Goal: Transaction & Acquisition: Book appointment/travel/reservation

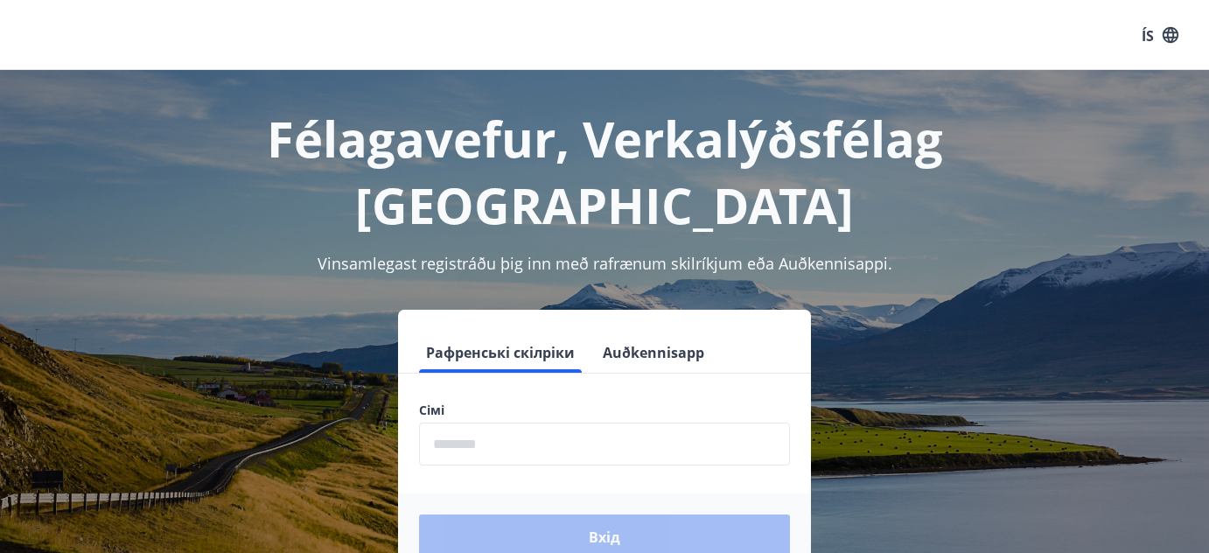
scroll to position [216, 0]
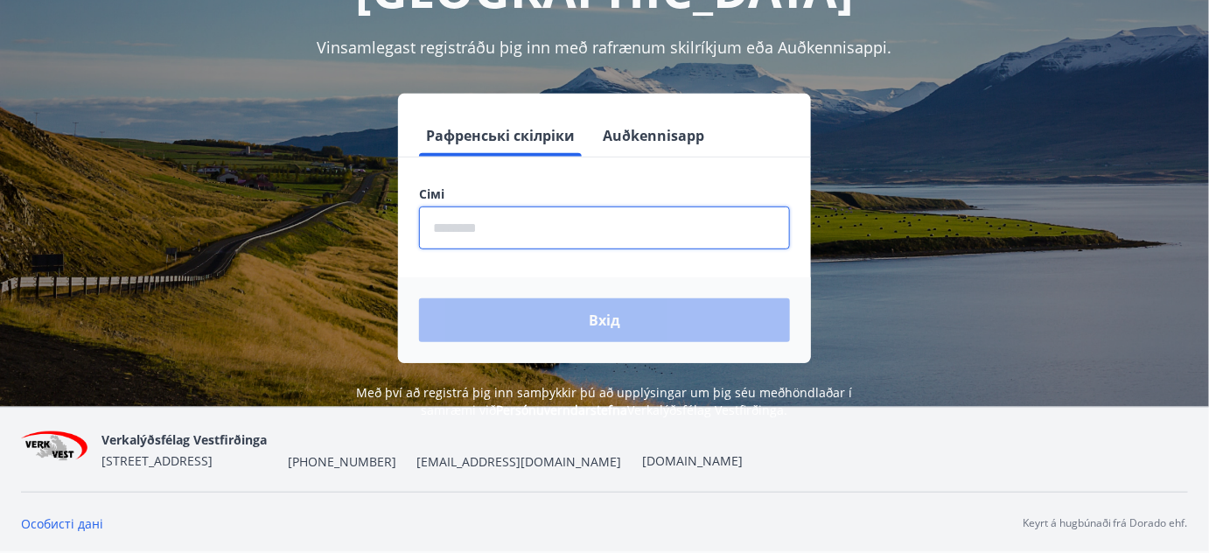
click at [513, 206] on input "phone" at bounding box center [604, 227] width 371 height 43
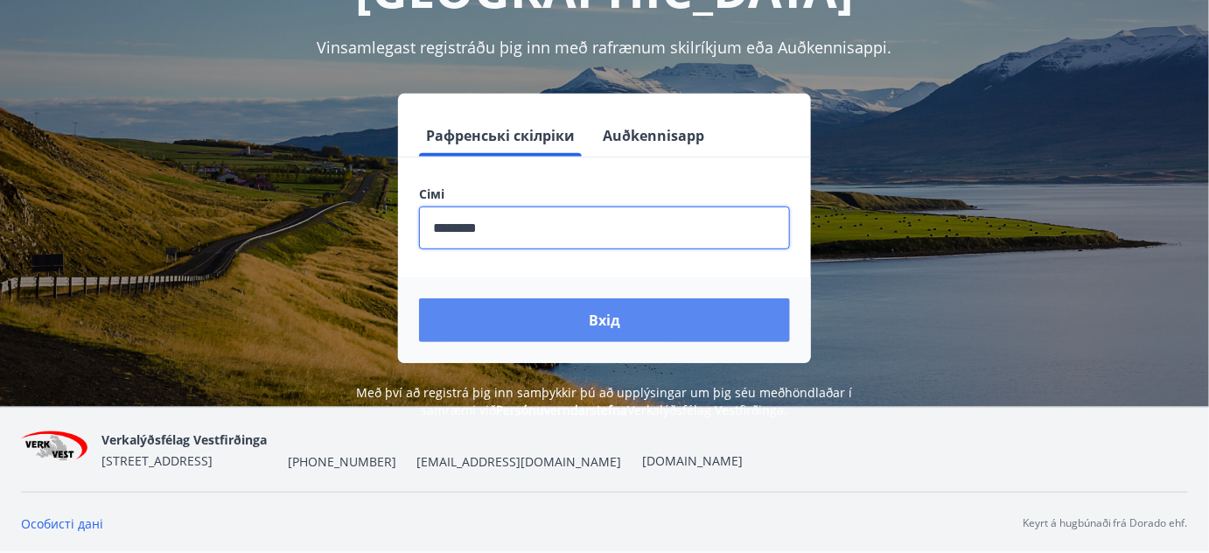
type input "********"
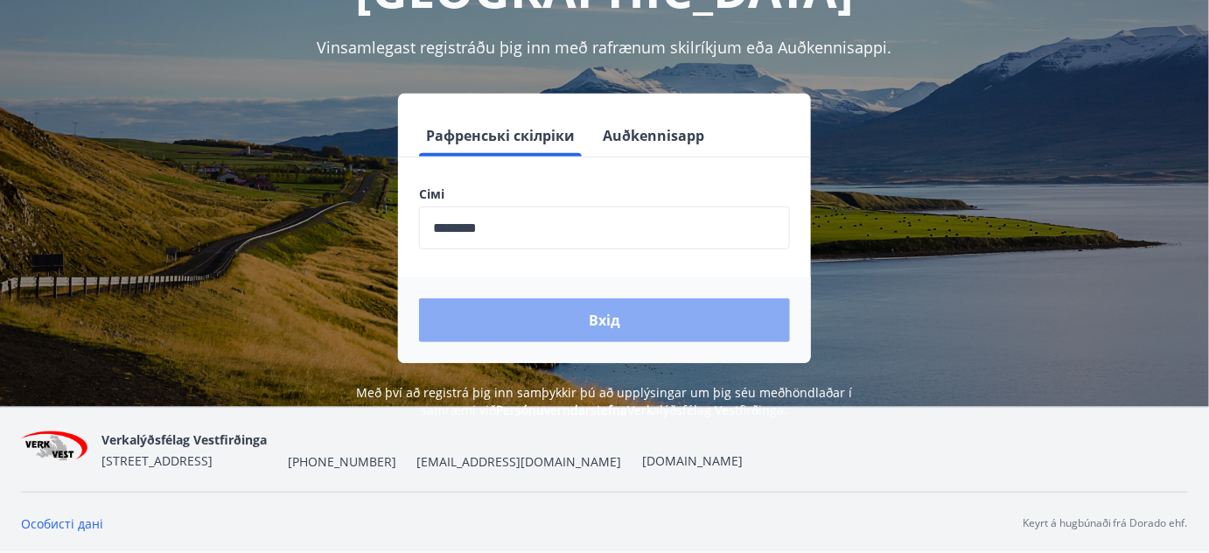
click at [613, 311] on font "Вхід" at bounding box center [604, 320] width 31 height 19
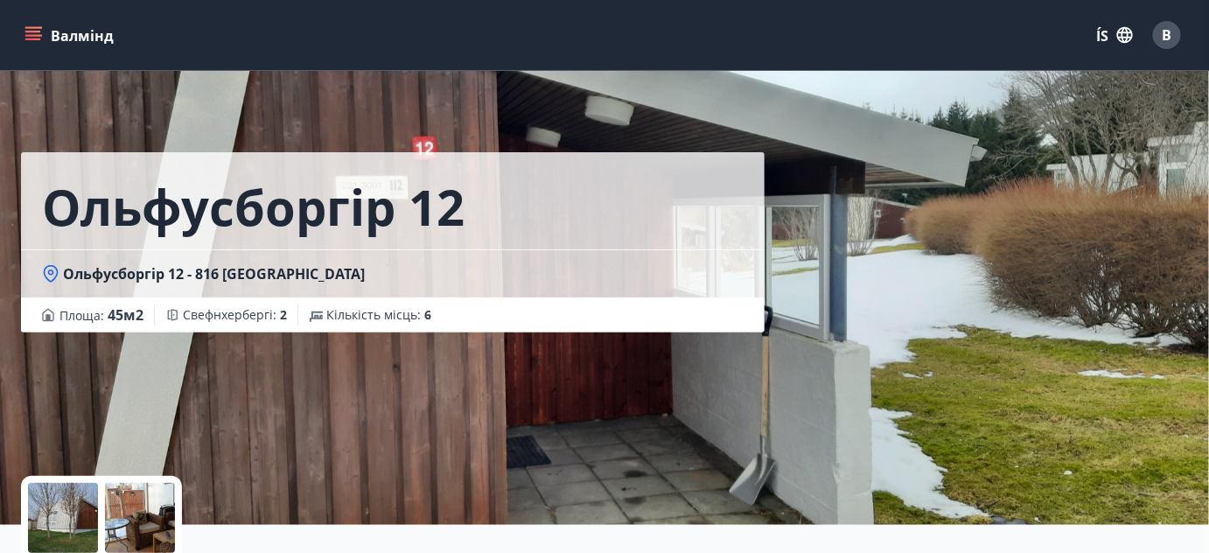
click at [1100, 31] on font "ÍS" at bounding box center [1102, 35] width 12 height 19
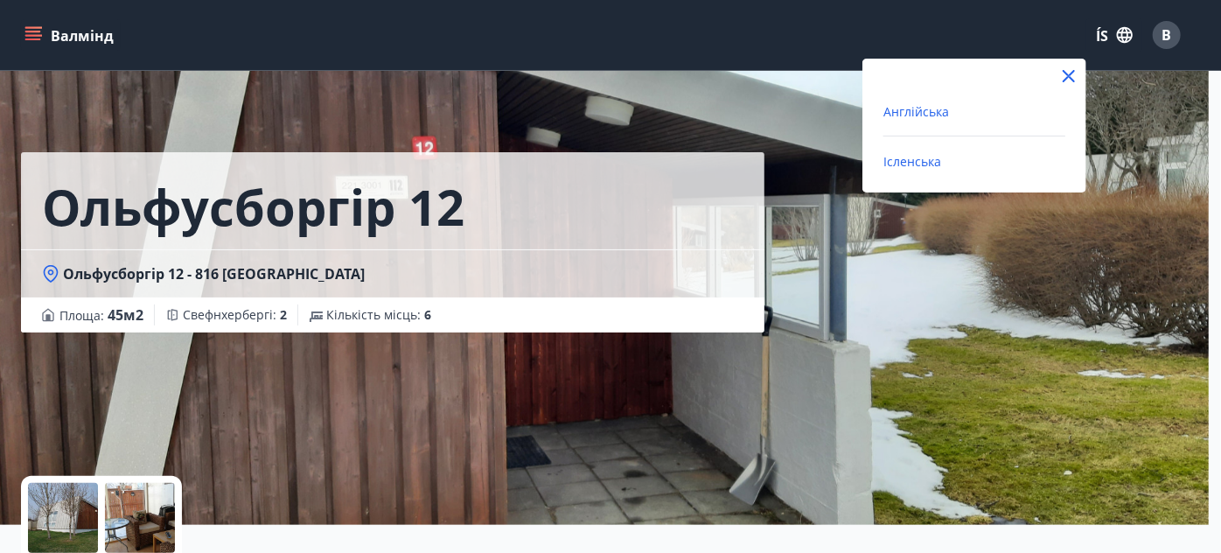
click at [944, 107] on font "Англійська" at bounding box center [916, 111] width 66 height 17
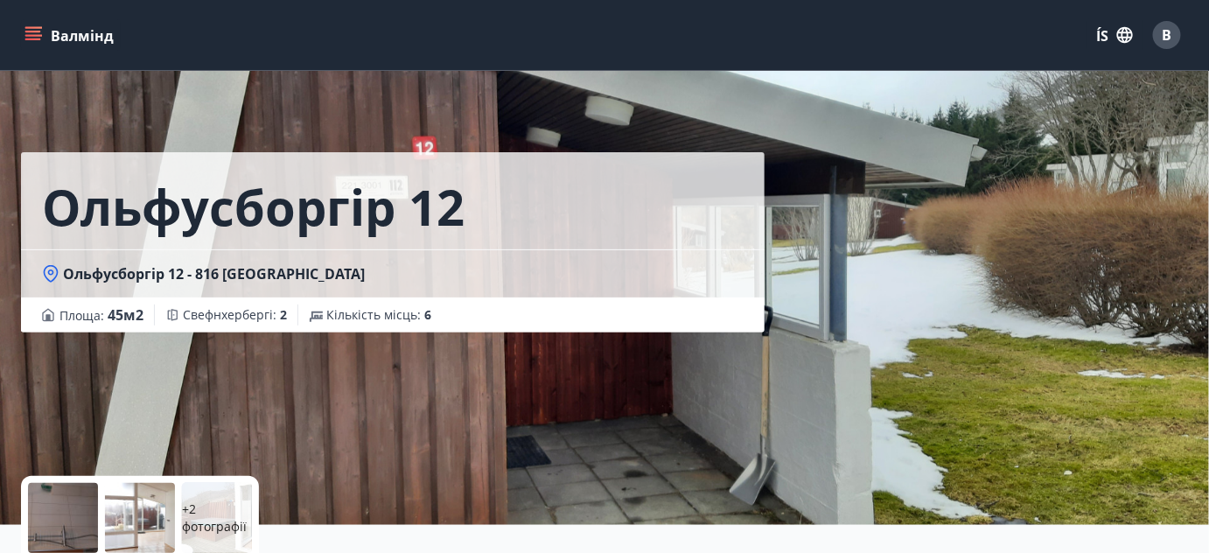
click at [44, 34] on button "Валмінд" at bounding box center [71, 34] width 100 height 31
click at [588, 113] on div "Ольфусборгір 12 Ольфусборгір 12 - 816 Ольфусі Площа : 45 м2 Свефнхербергі : 2 К…" at bounding box center [410, 166] width 778 height 332
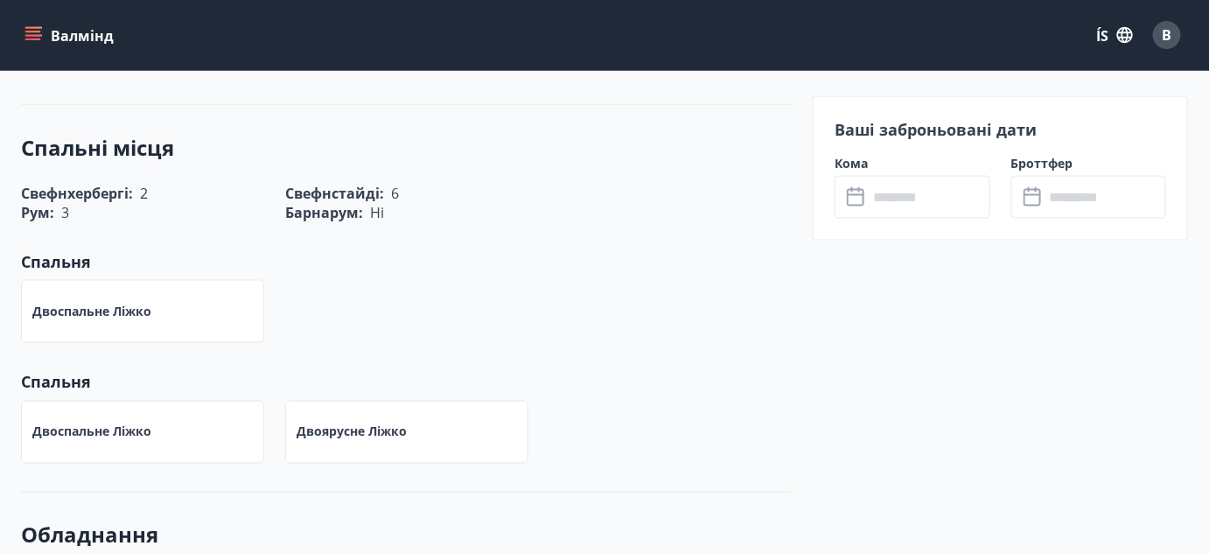
scroll to position [318, 0]
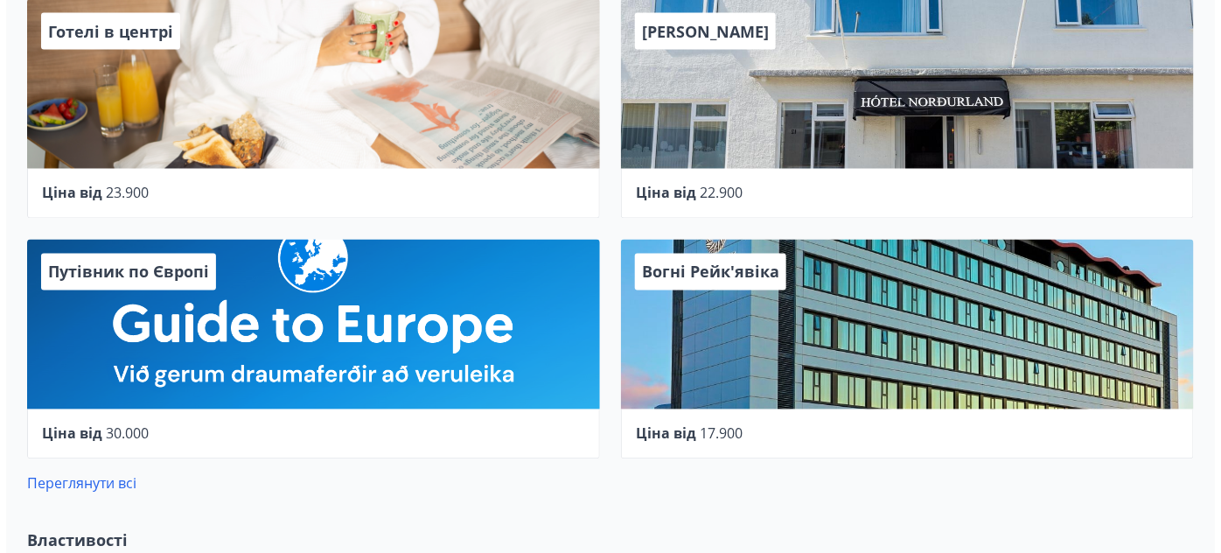
scroll to position [953, 0]
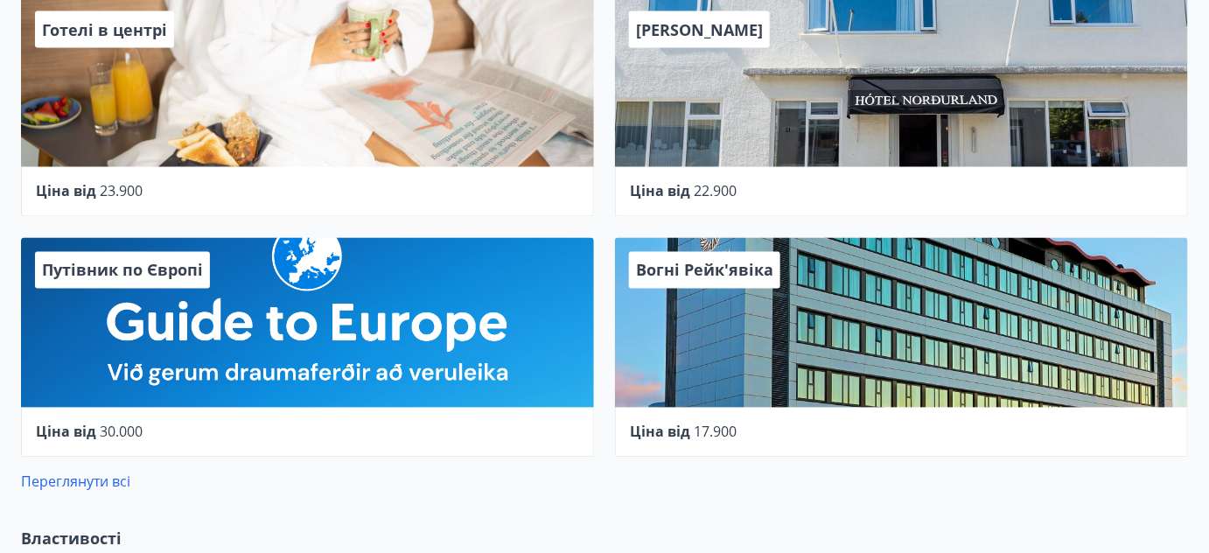
click at [732, 269] on font "Вогні Рейк'явіка" at bounding box center [704, 270] width 137 height 21
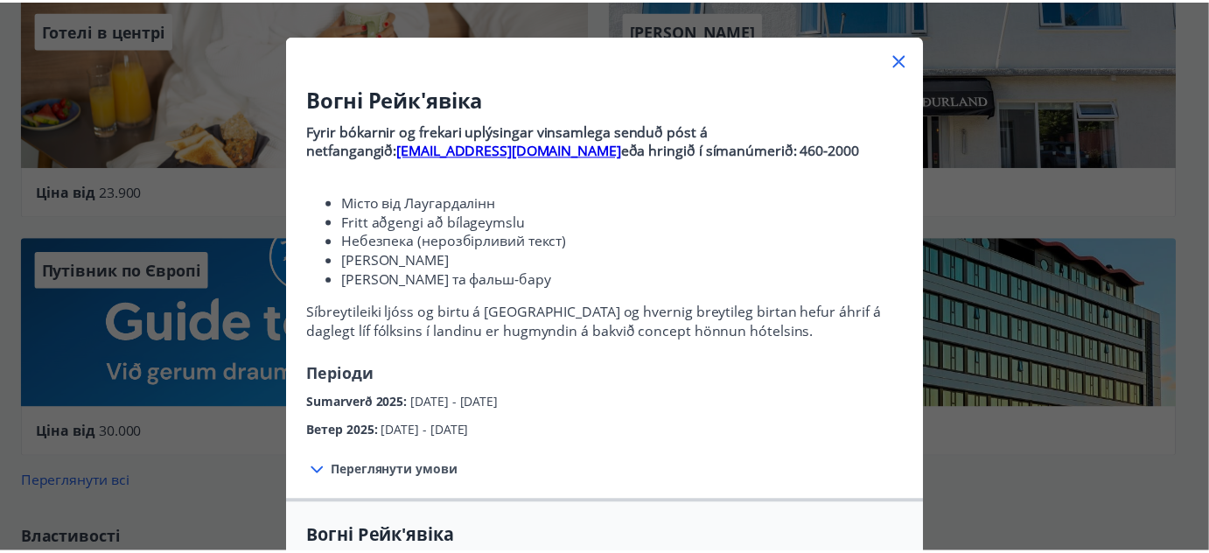
scroll to position [0, 0]
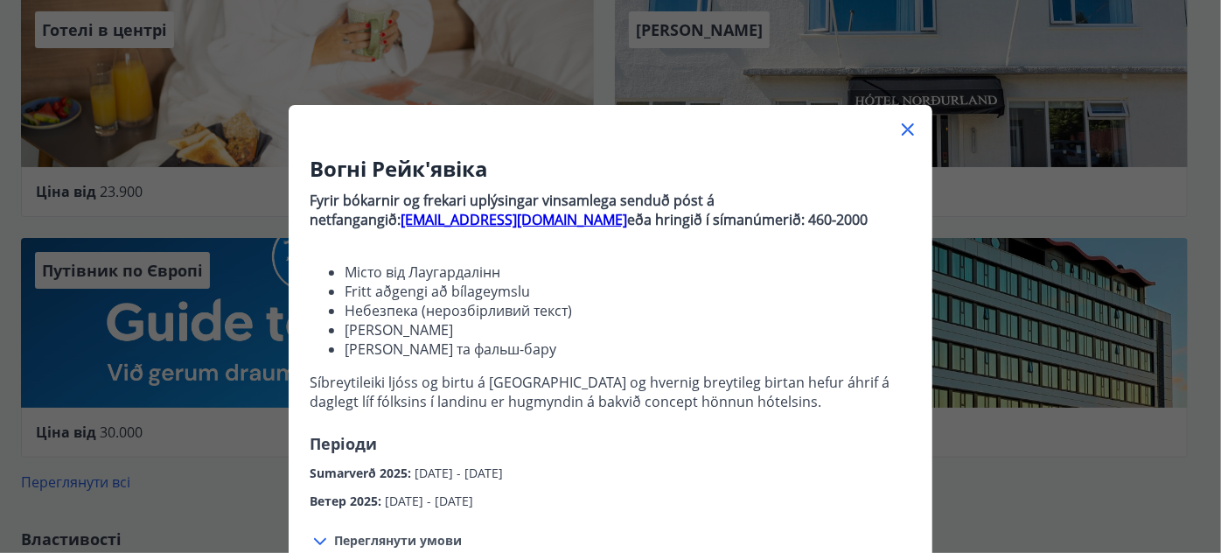
click at [898, 124] on icon at bounding box center [907, 129] width 21 height 21
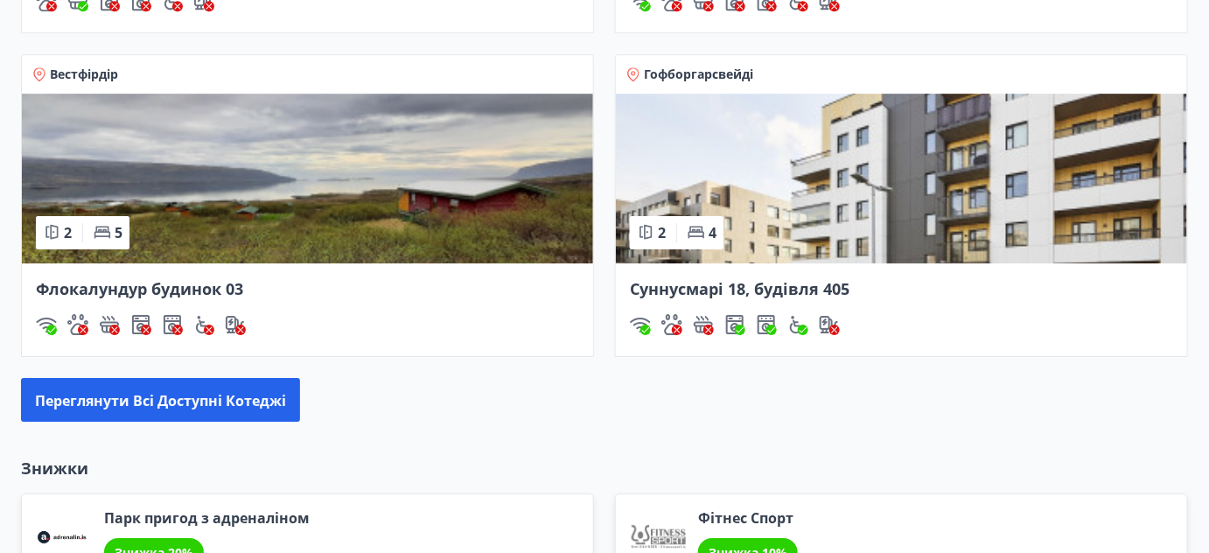
scroll to position [1828, 0]
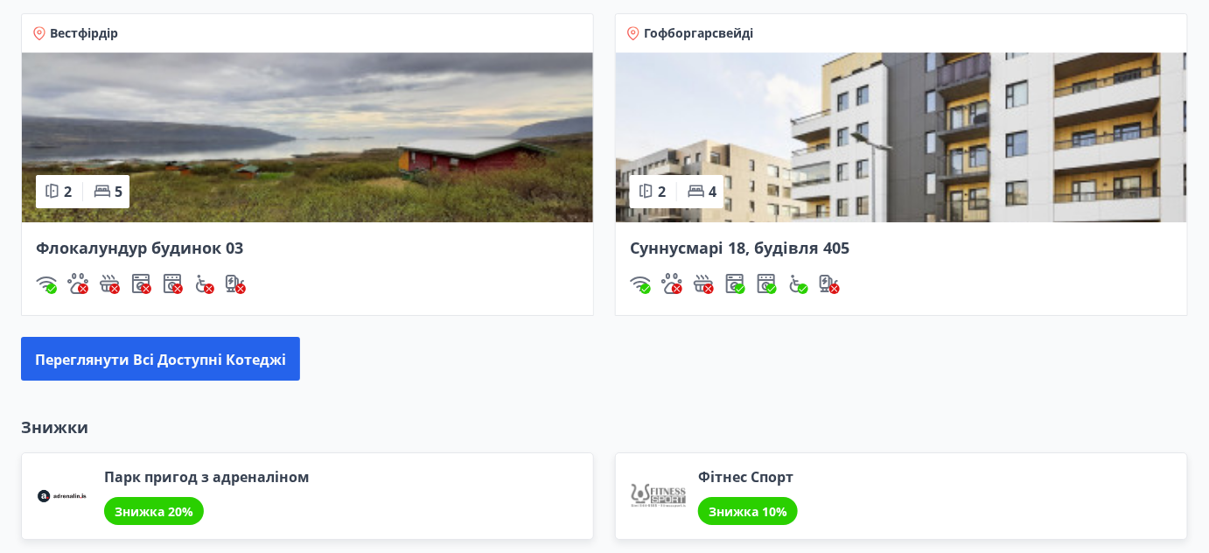
click at [784, 164] on img at bounding box center [901, 137] width 571 height 170
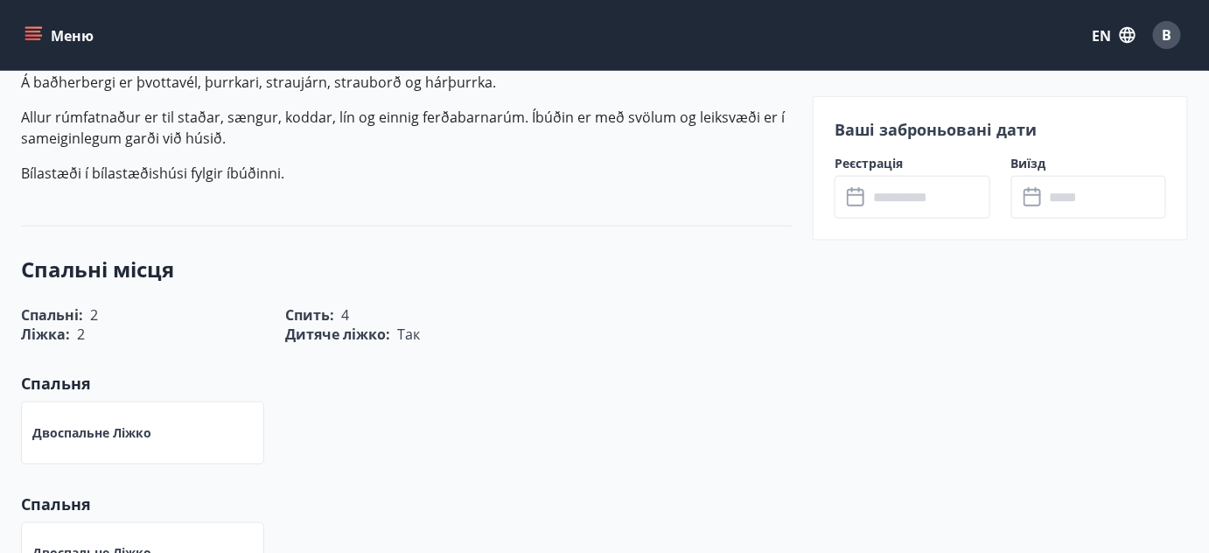
scroll to position [636, 0]
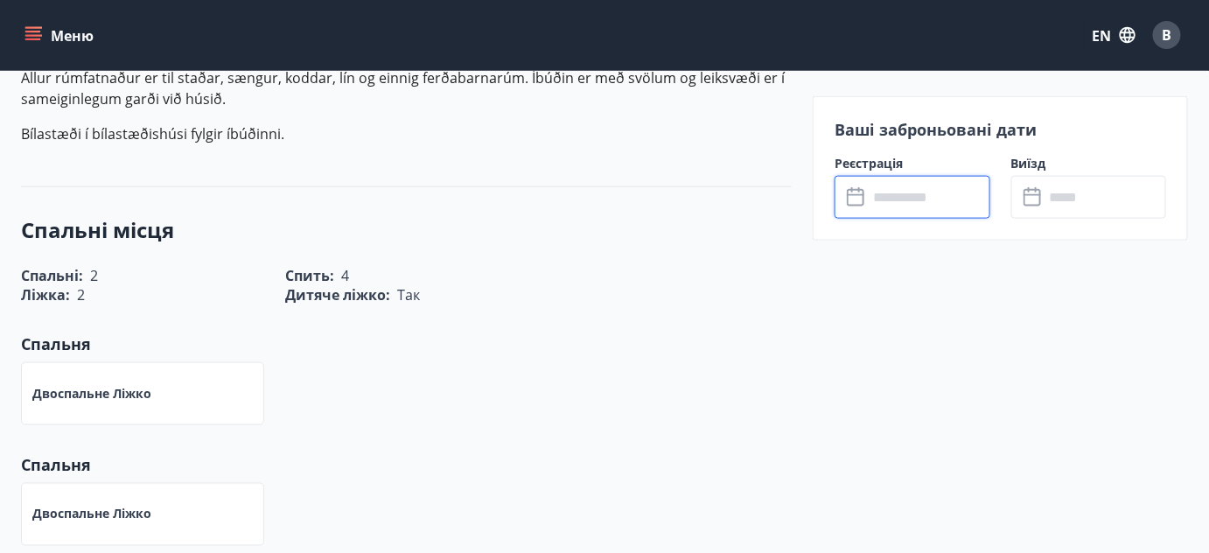
click at [882, 197] on input "text" at bounding box center [929, 197] width 122 height 43
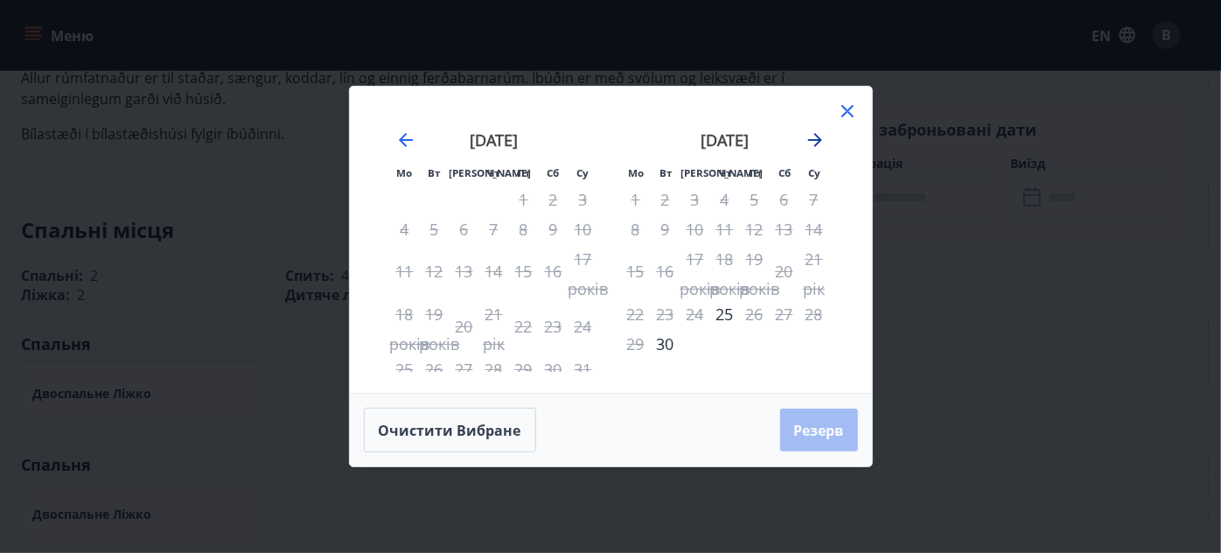
click at [813, 132] on icon "Рухайтеся далі, щоб перейти до наступного місяця." at bounding box center [815, 139] width 21 height 21
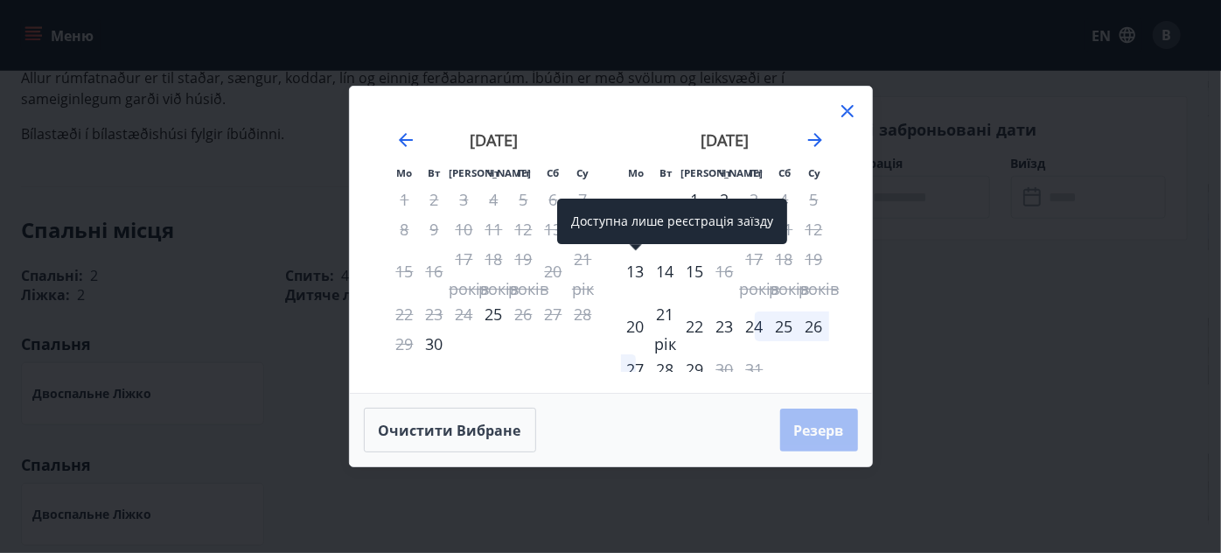
click at [634, 271] on font "13" at bounding box center [635, 271] width 17 height 21
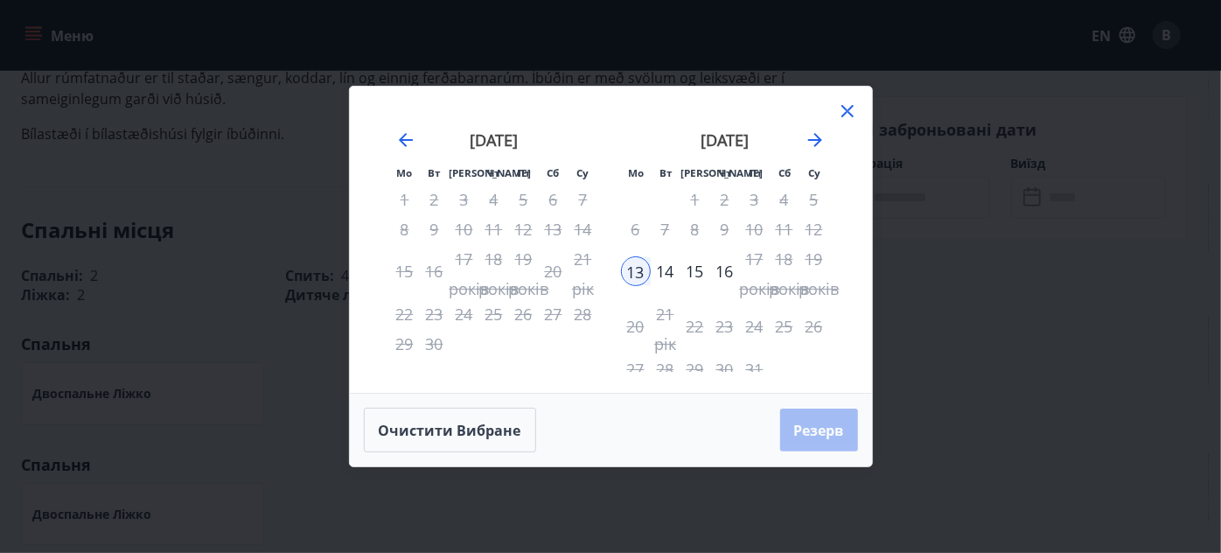
click at [662, 274] on font "14" at bounding box center [665, 271] width 17 height 21
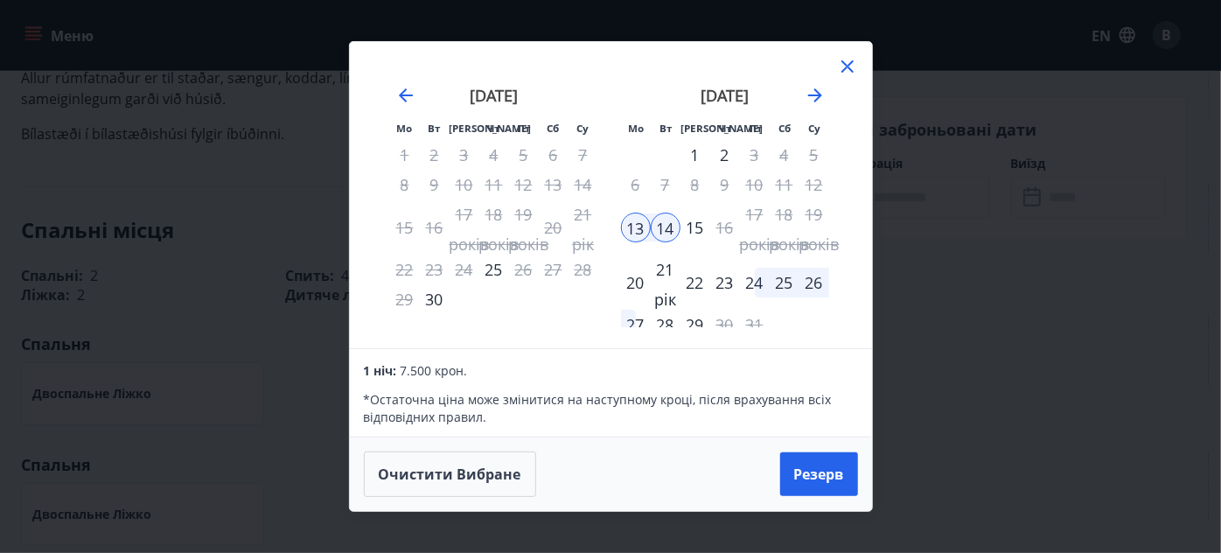
click at [519, 381] on div "* Остаточна ціна може змінитися на наступному кроці, після врахування всіх відп…" at bounding box center [610, 403] width 493 height 45
click at [847, 65] on icon at bounding box center [847, 66] width 21 height 21
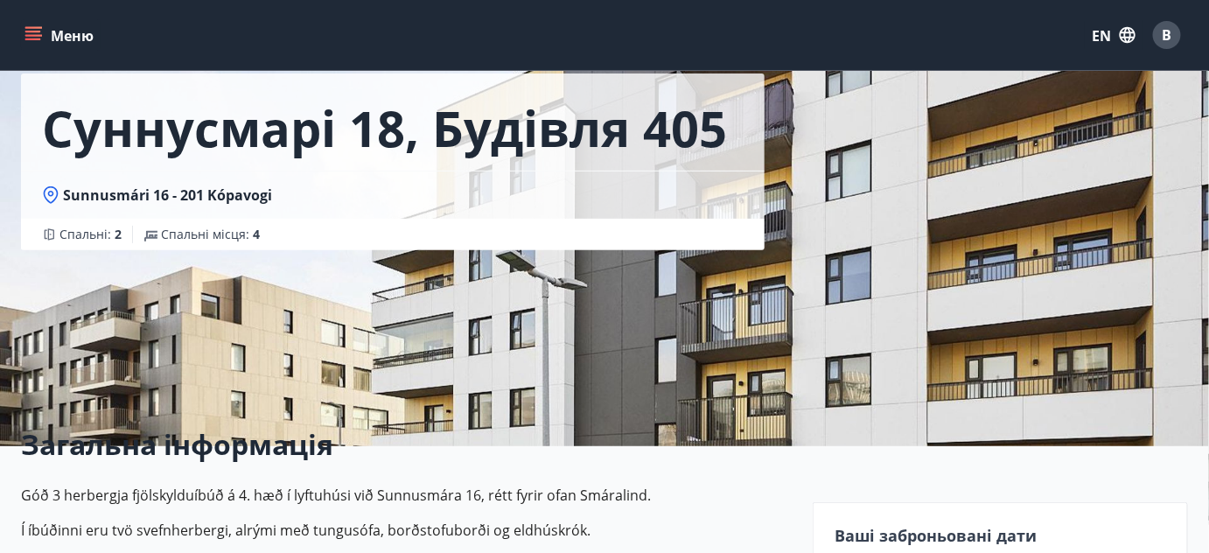
scroll to position [0, 0]
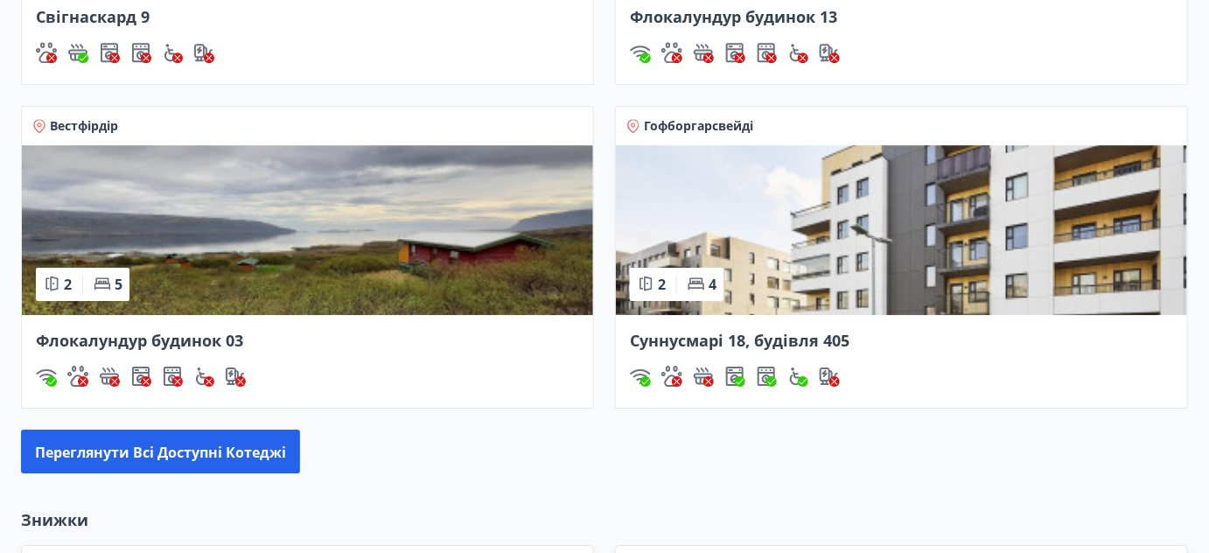
scroll to position [1723, 0]
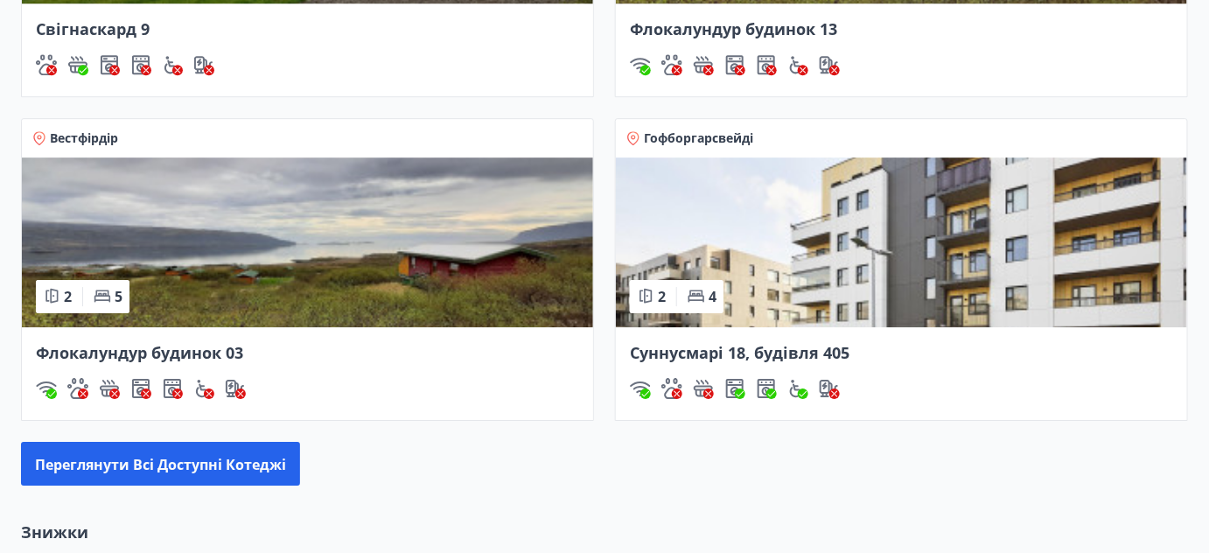
click at [355, 247] on img at bounding box center [307, 242] width 571 height 170
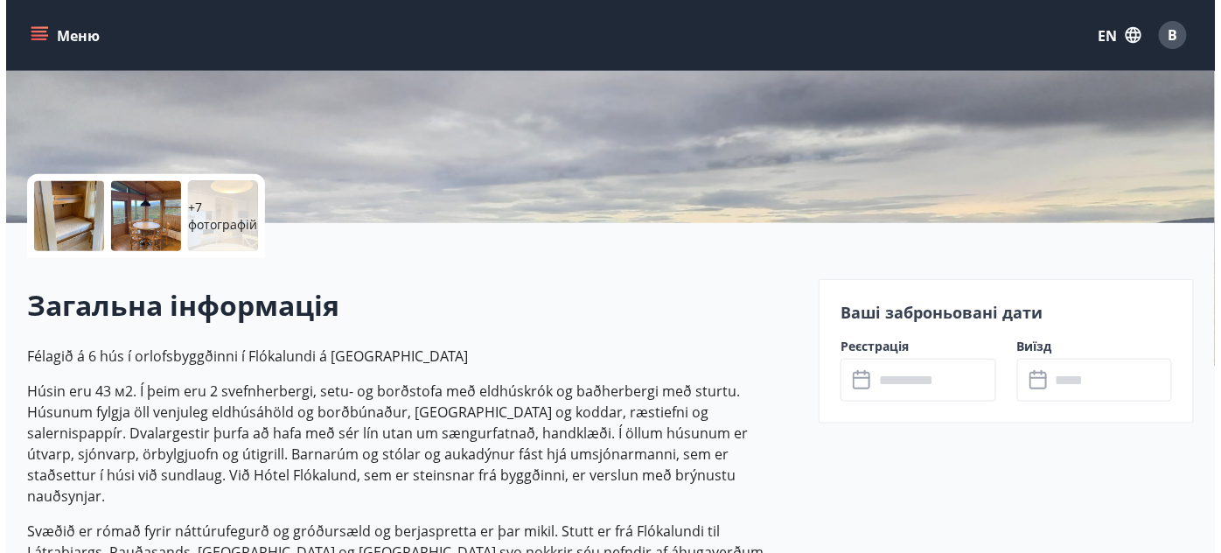
scroll to position [318, 0]
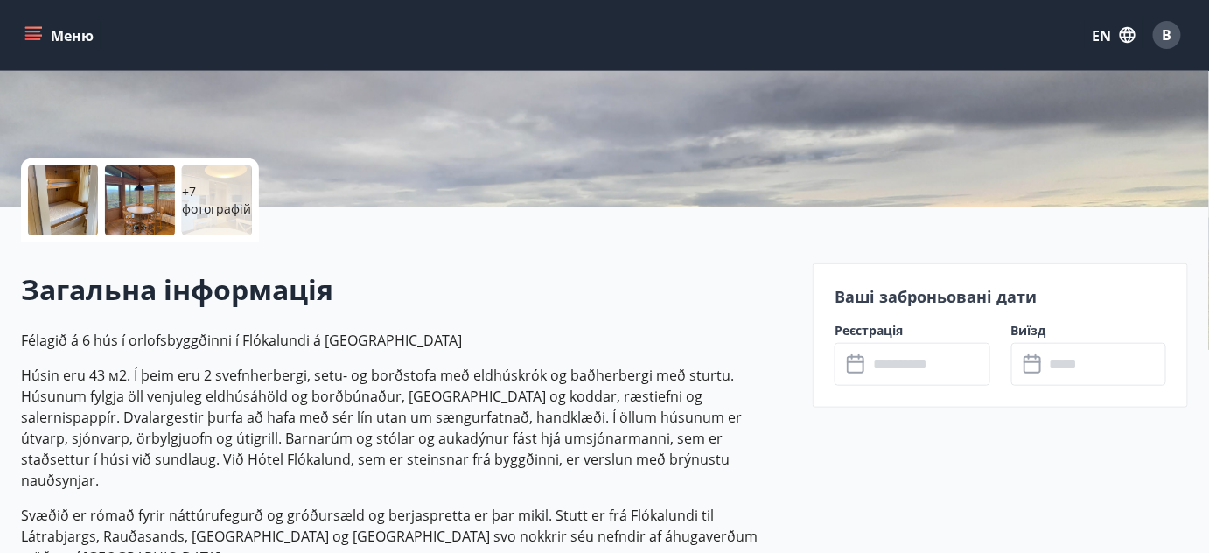
click at [75, 195] on div at bounding box center [63, 200] width 70 height 70
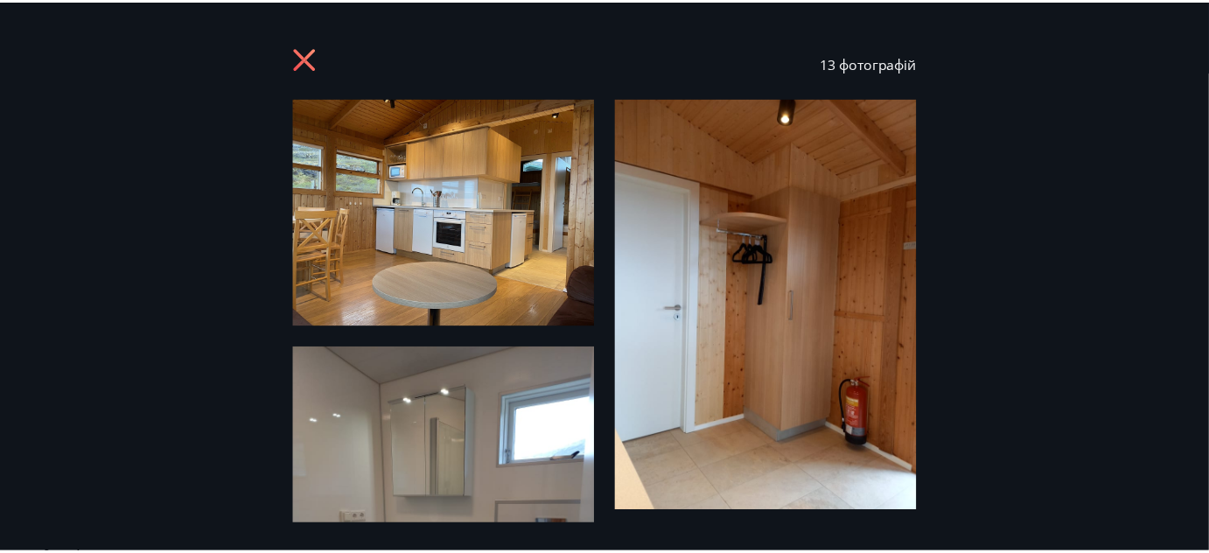
scroll to position [0, 0]
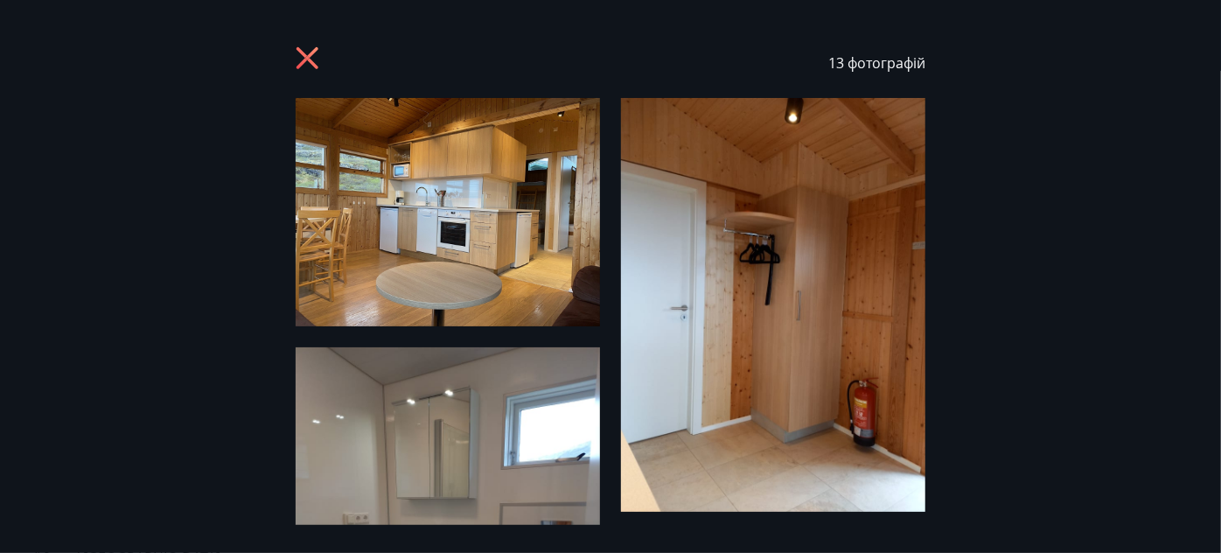
click at [476, 192] on img at bounding box center [448, 212] width 304 height 228
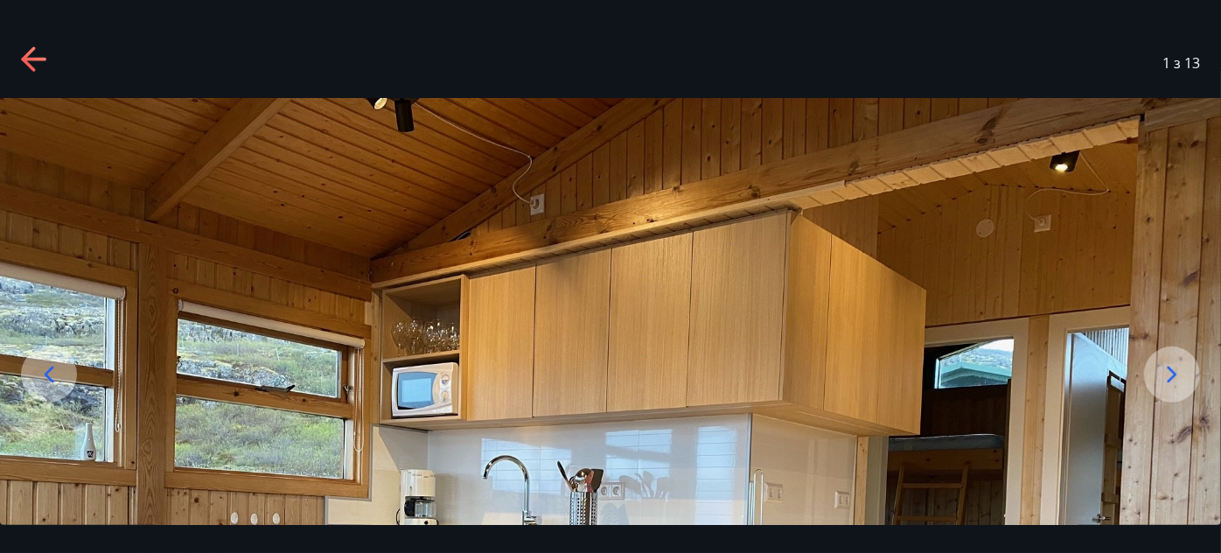
click at [1168, 374] on icon at bounding box center [1172, 374] width 28 height 28
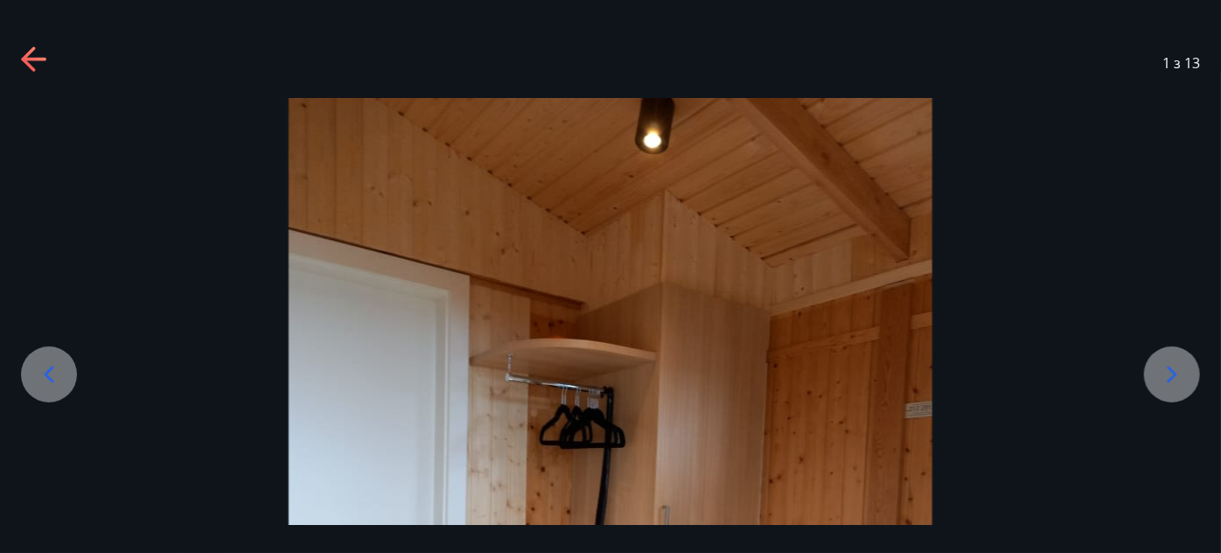
click at [1168, 374] on icon at bounding box center [1172, 374] width 28 height 28
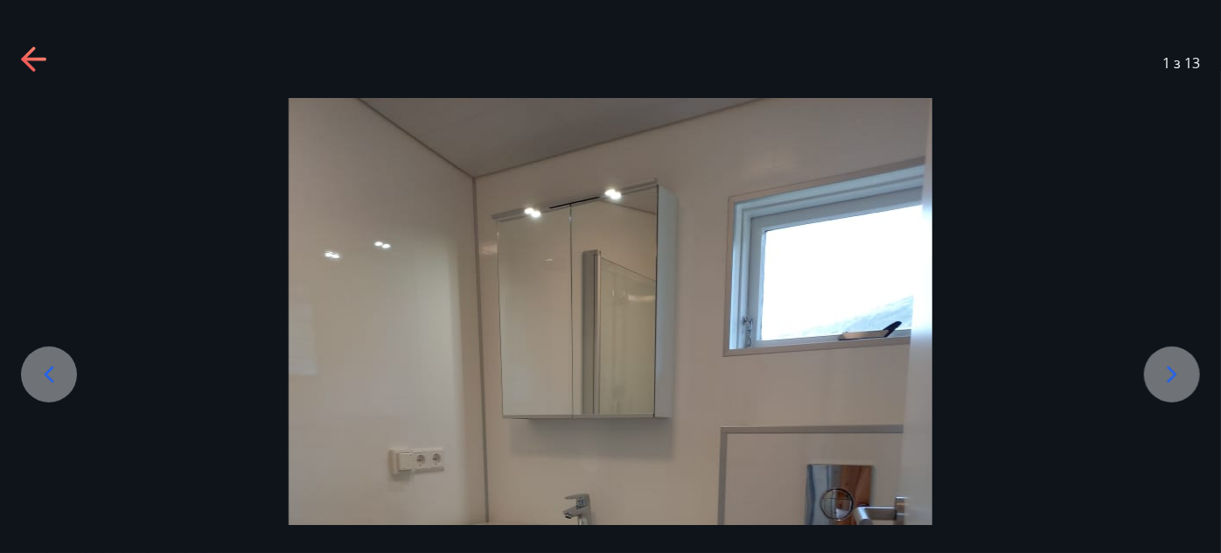
click at [1168, 374] on icon at bounding box center [1172, 374] width 28 height 28
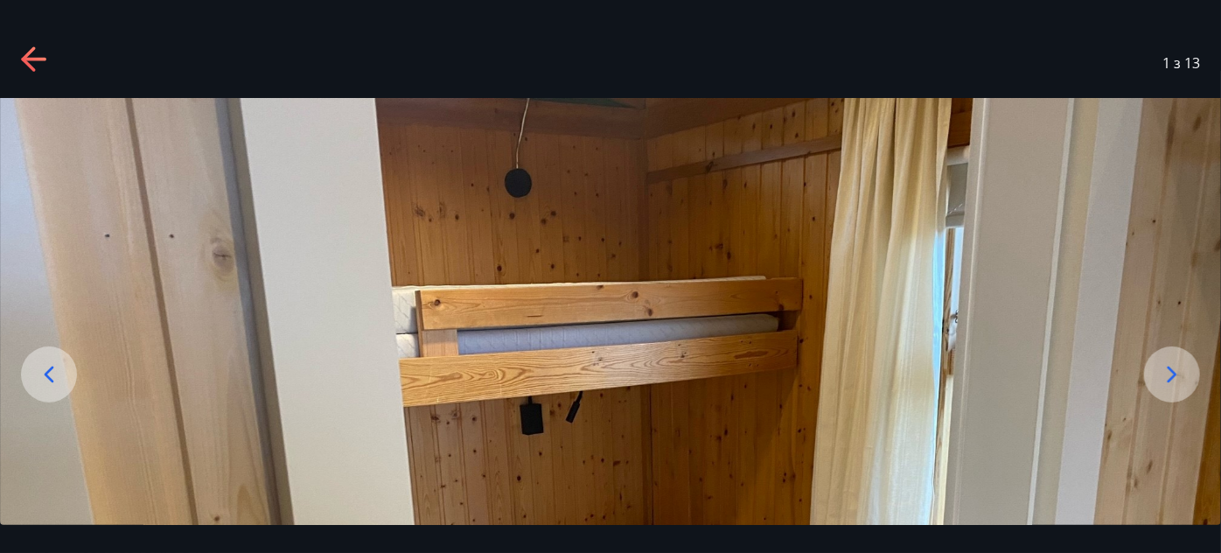
click at [1168, 374] on icon at bounding box center [1172, 374] width 28 height 28
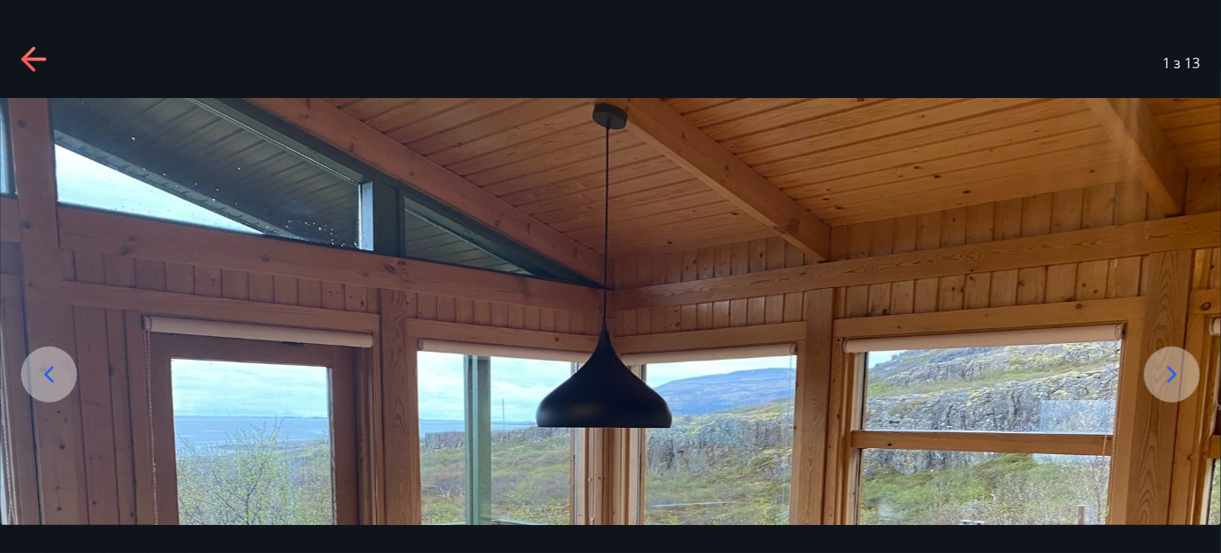
click at [1168, 374] on icon at bounding box center [1172, 374] width 28 height 28
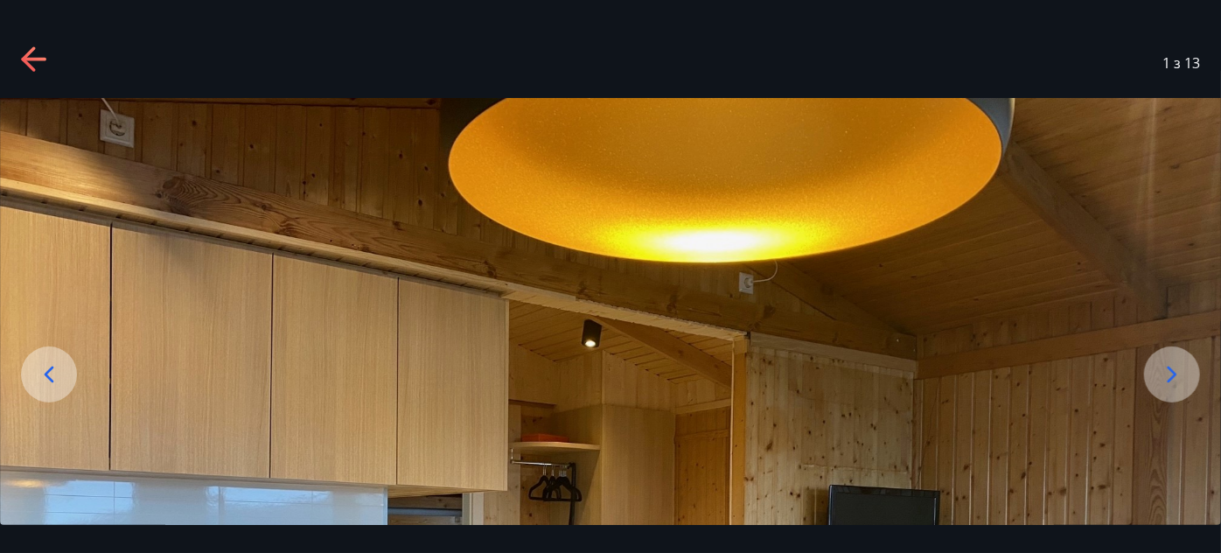
click at [1168, 374] on icon at bounding box center [1172, 374] width 28 height 28
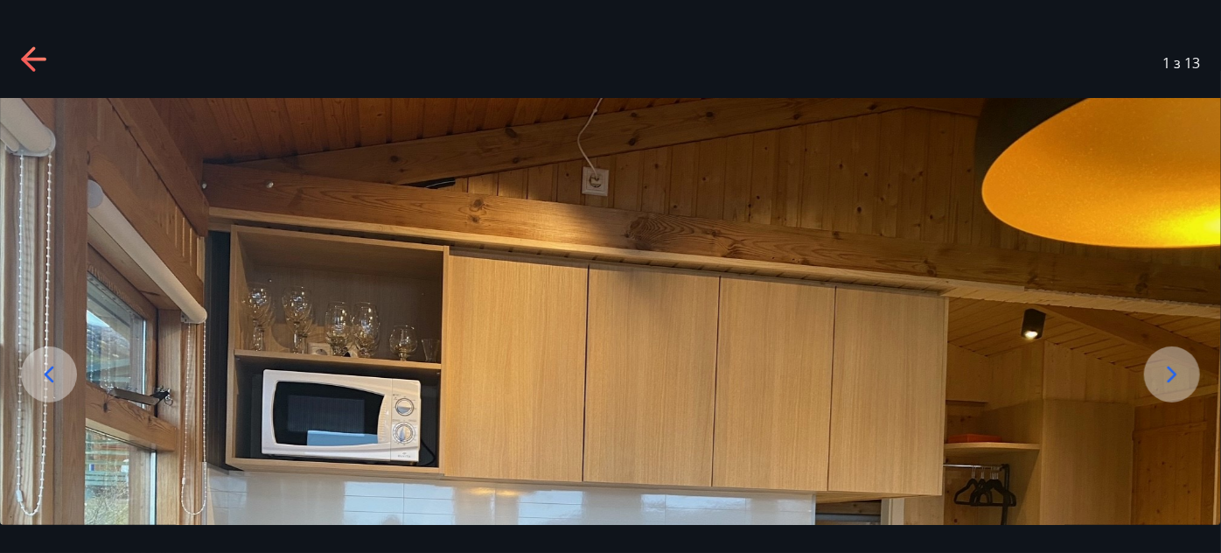
click at [1168, 374] on icon at bounding box center [1172, 374] width 28 height 28
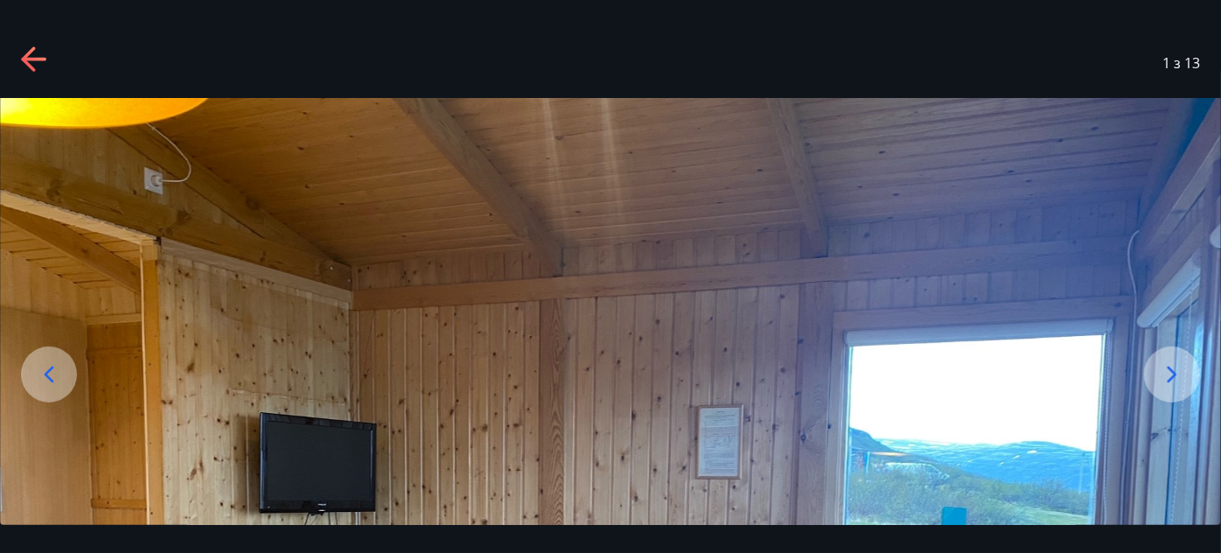
click at [1168, 374] on icon at bounding box center [1172, 374] width 28 height 28
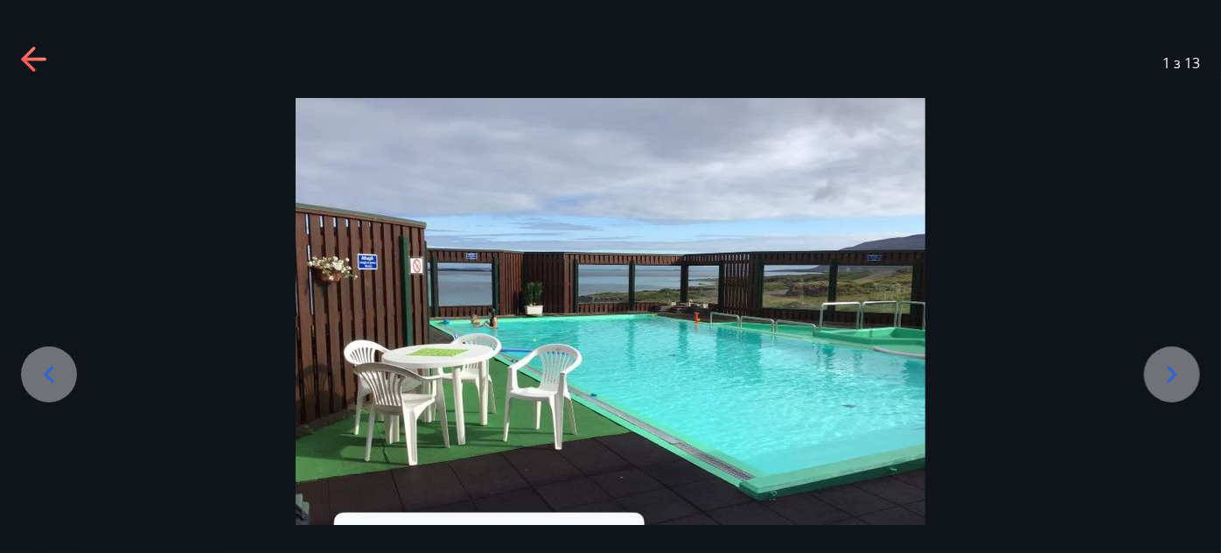
click at [1168, 374] on icon at bounding box center [1172, 374] width 28 height 28
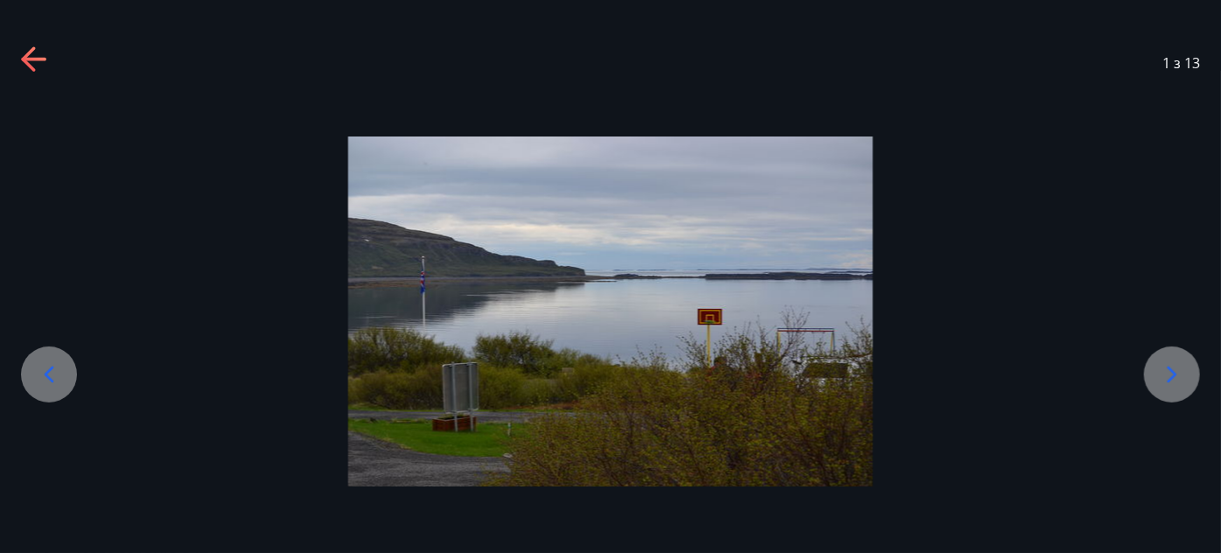
click at [1168, 374] on icon at bounding box center [1172, 374] width 28 height 28
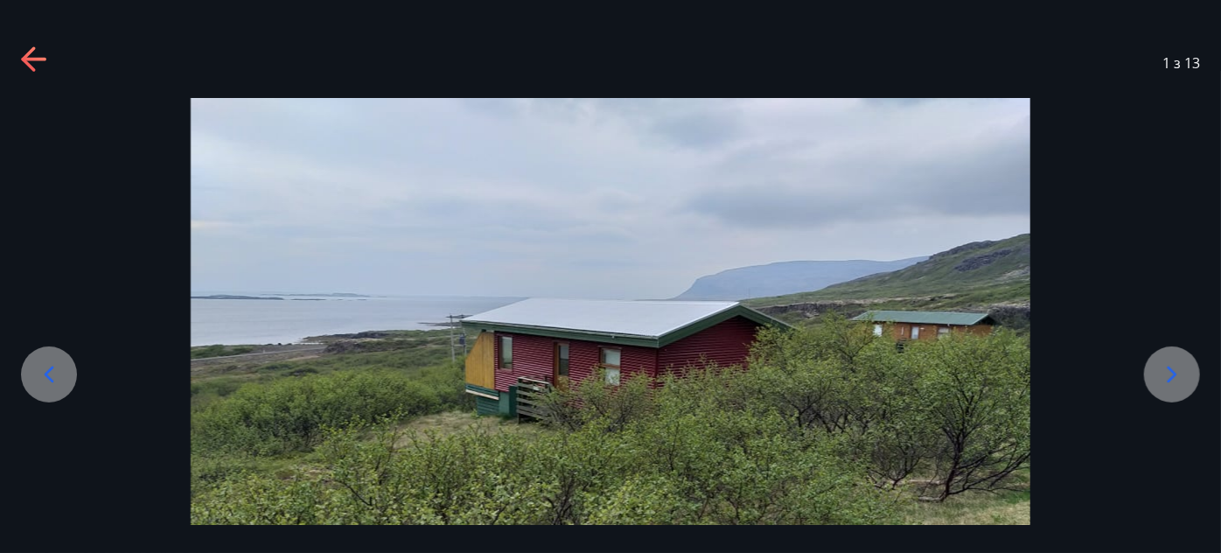
click at [1168, 374] on icon at bounding box center [1172, 374] width 28 height 28
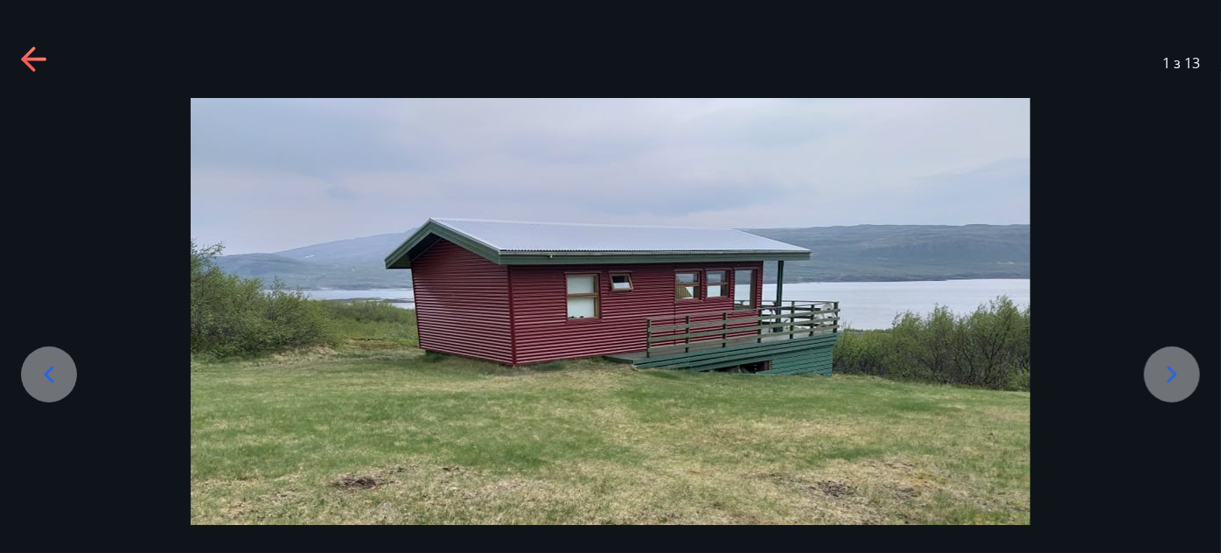
click at [1168, 374] on icon at bounding box center [1172, 374] width 28 height 28
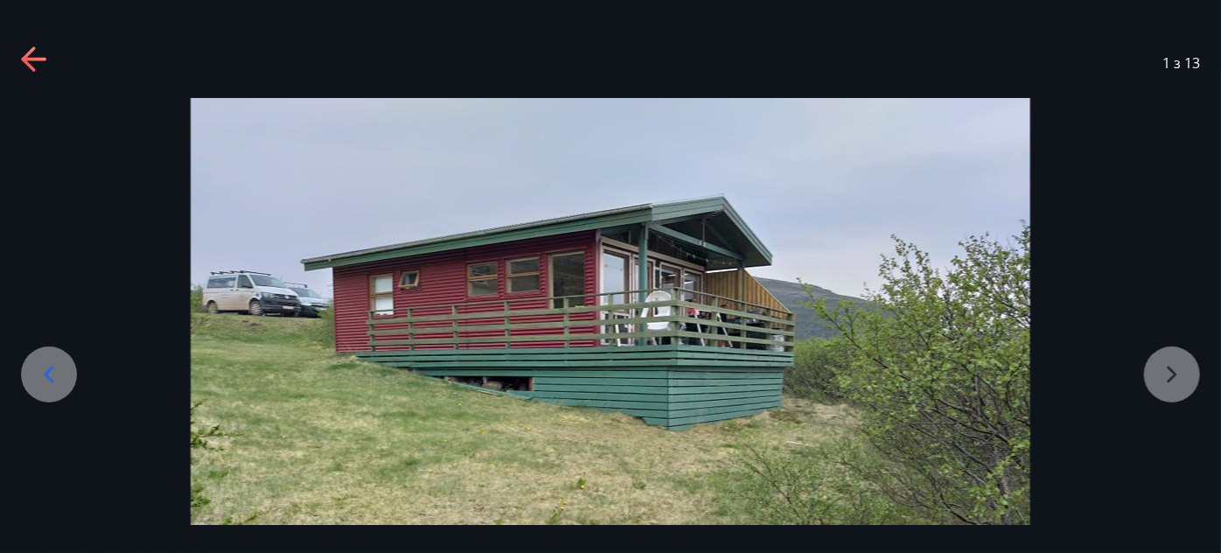
click at [1168, 374] on div at bounding box center [610, 413] width 1221 height 630
click at [28, 63] on icon at bounding box center [28, 58] width 14 height 24
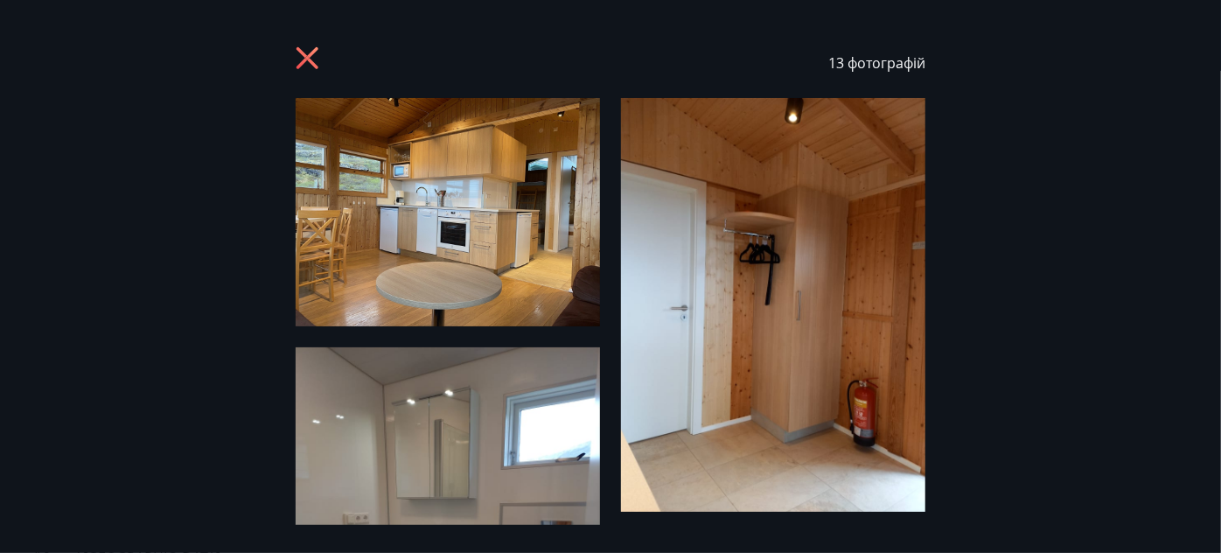
click at [310, 56] on icon at bounding box center [308, 58] width 22 height 22
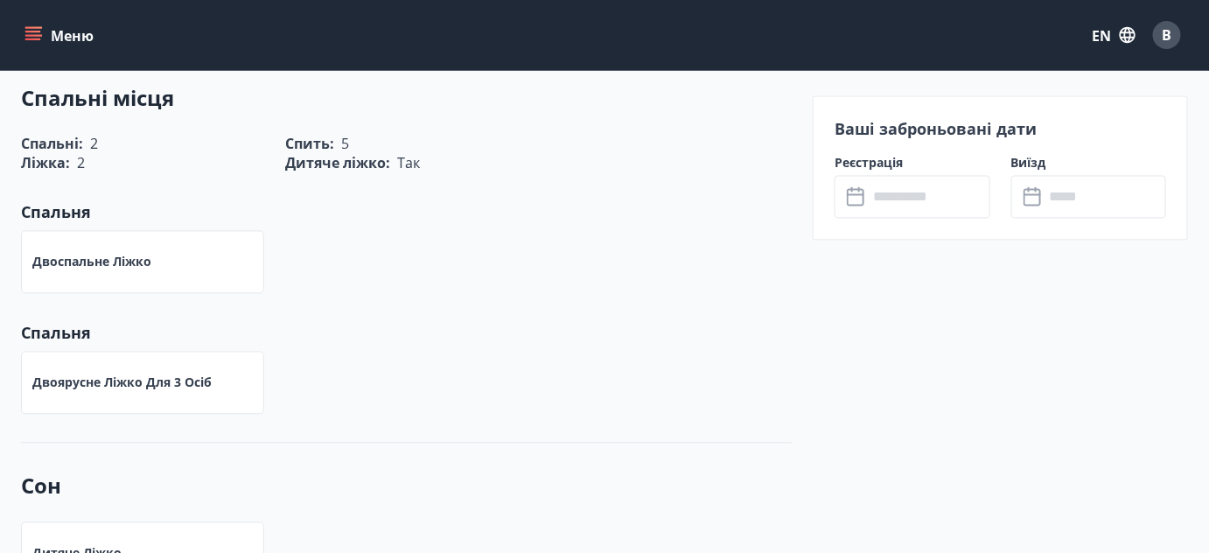
scroll to position [1033, 0]
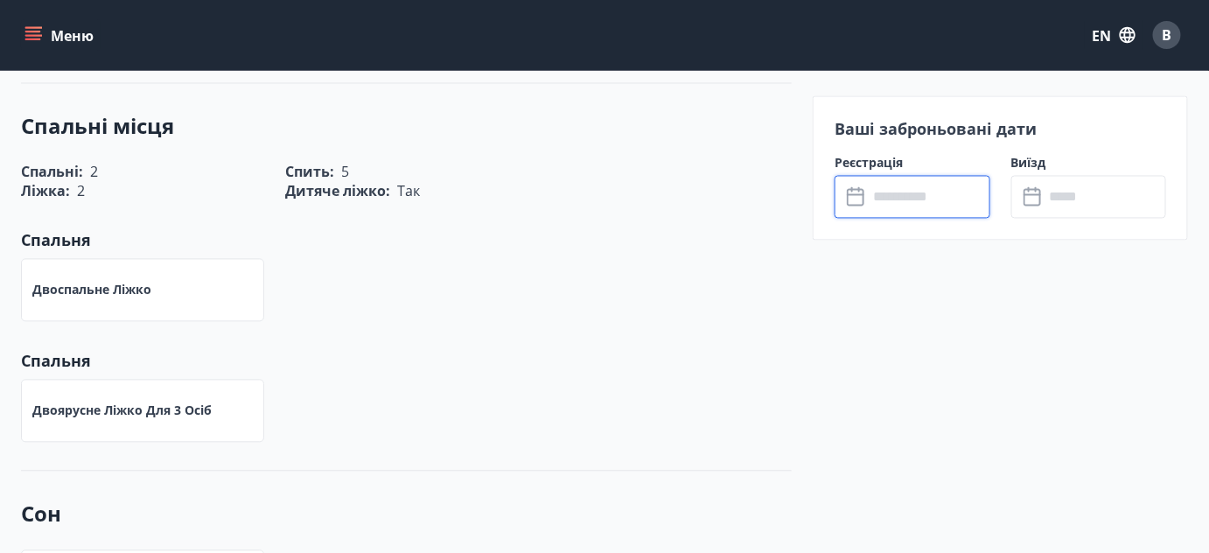
click at [925, 206] on input "text" at bounding box center [929, 197] width 122 height 43
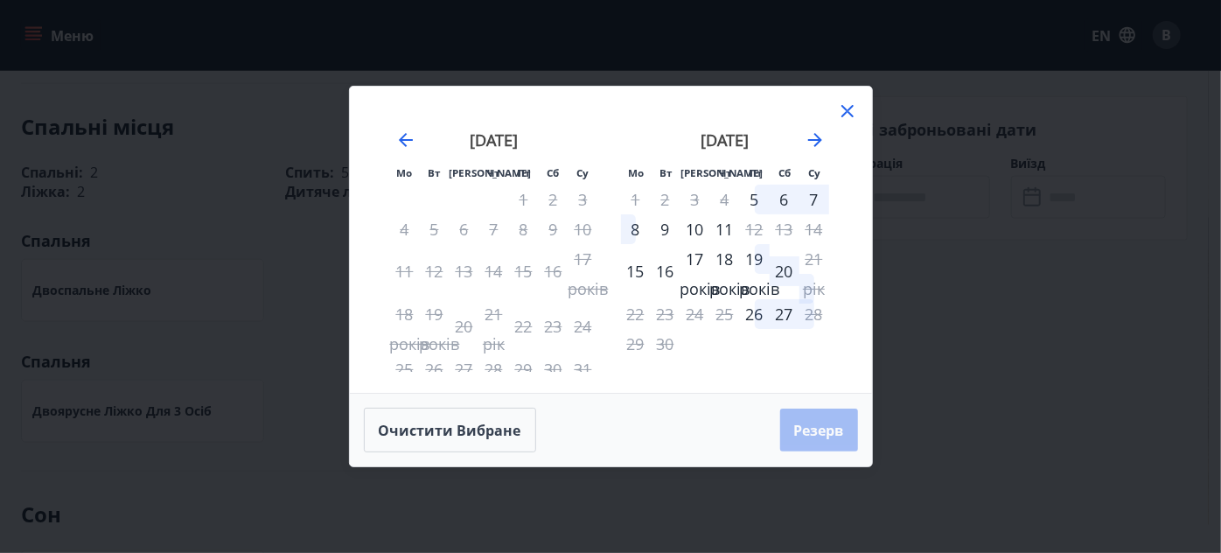
click at [693, 255] on font "17 років" at bounding box center [701, 273] width 40 height 51
click at [731, 257] on font "18 років" at bounding box center [730, 273] width 40 height 51
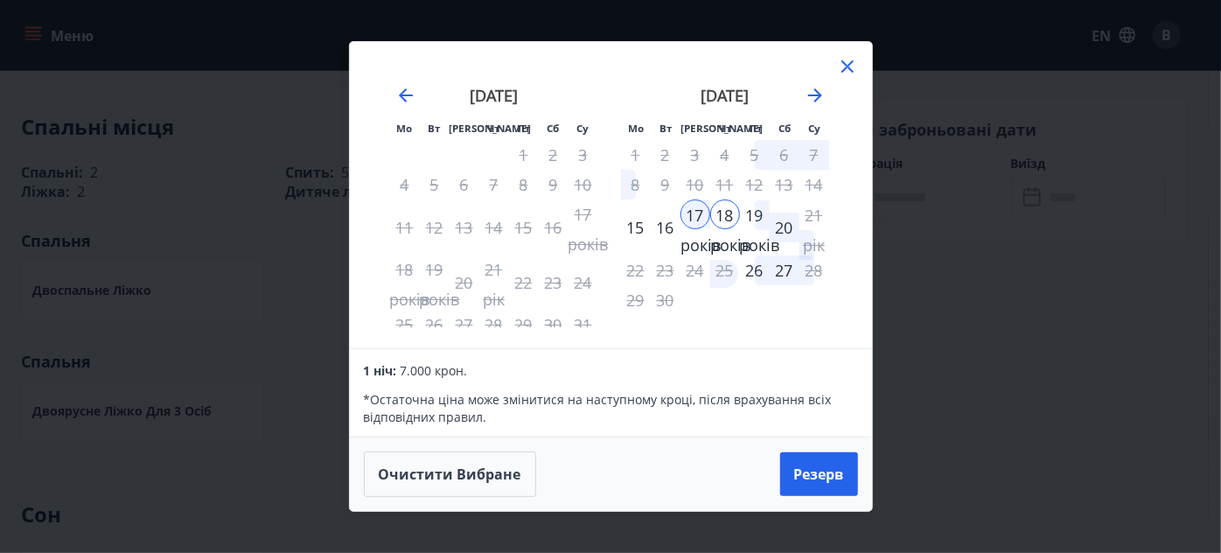
click at [692, 213] on div "17 років" at bounding box center [696, 214] width 30 height 30
click at [659, 227] on font "16" at bounding box center [665, 227] width 17 height 21
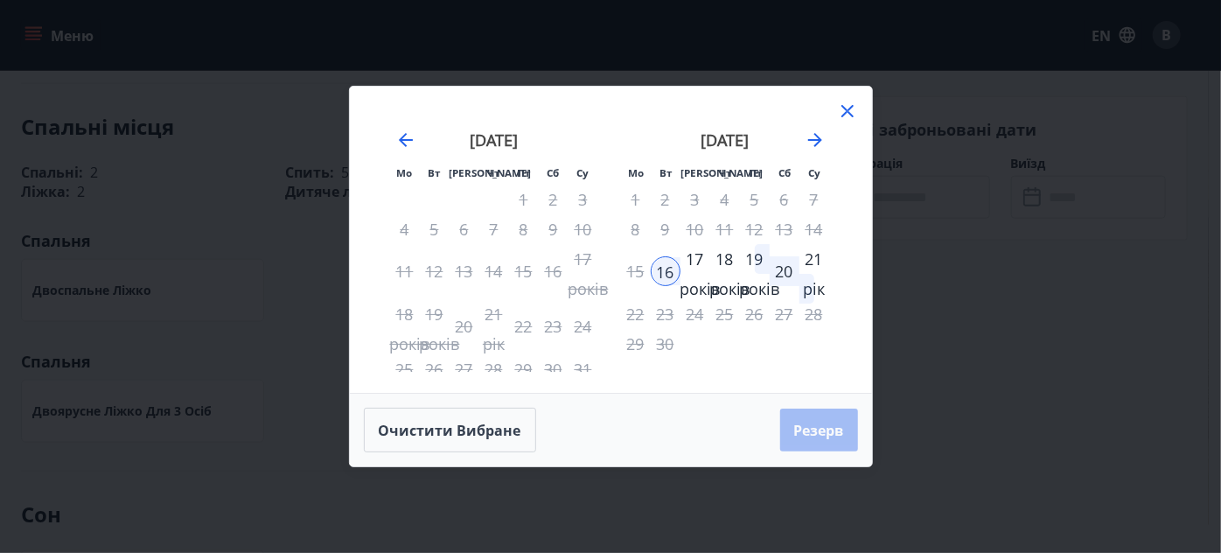
click at [697, 252] on font "17 років" at bounding box center [701, 273] width 40 height 51
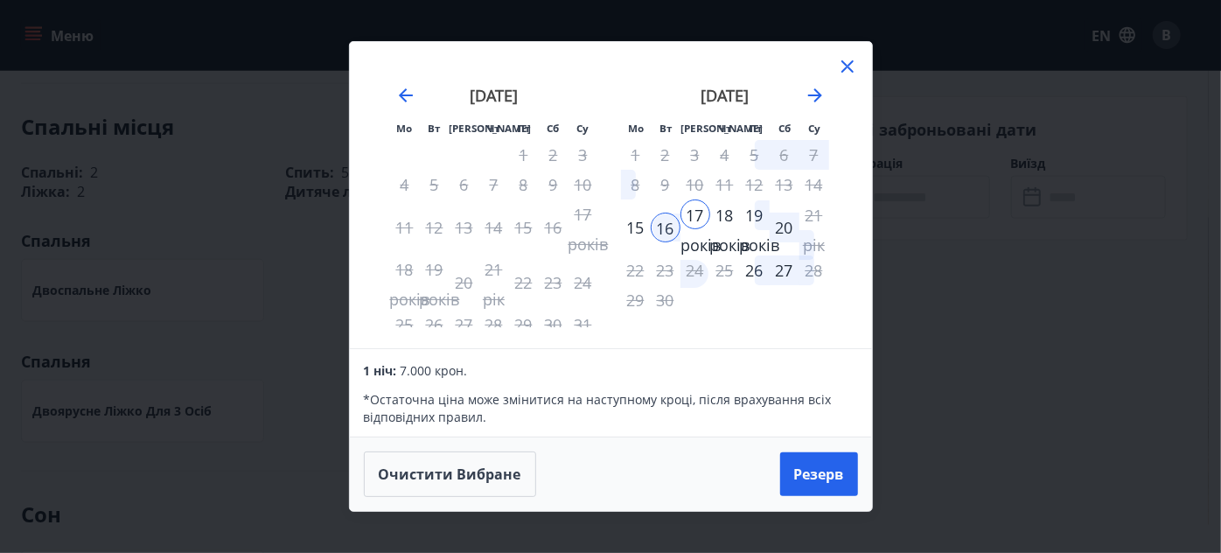
click at [850, 65] on icon at bounding box center [848, 66] width 12 height 12
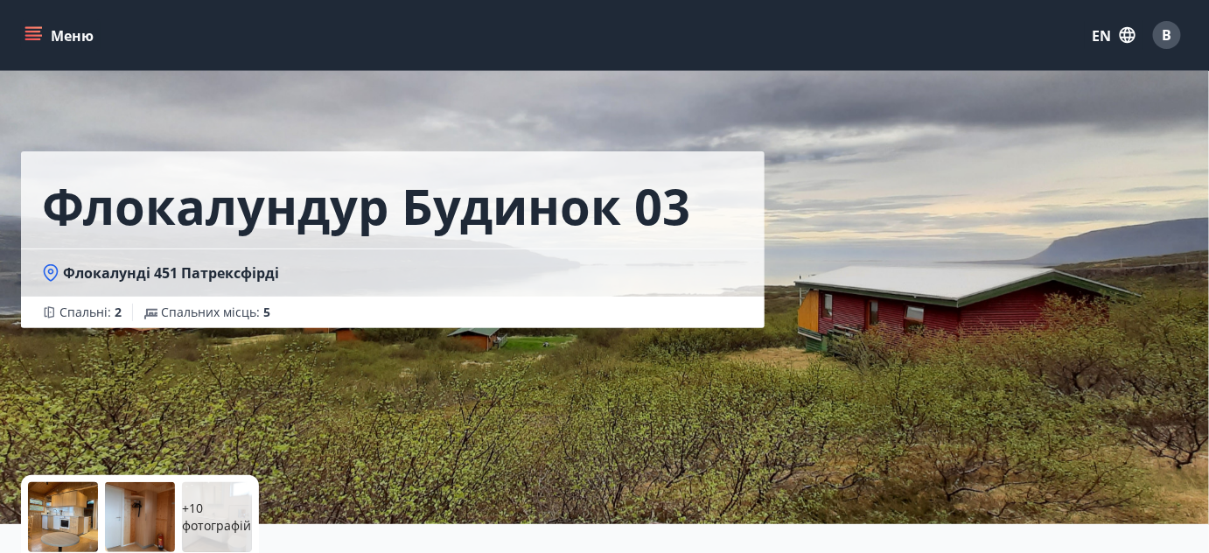
scroll to position [0, 0]
